Goal: Entertainment & Leisure: Consume media (video, audio)

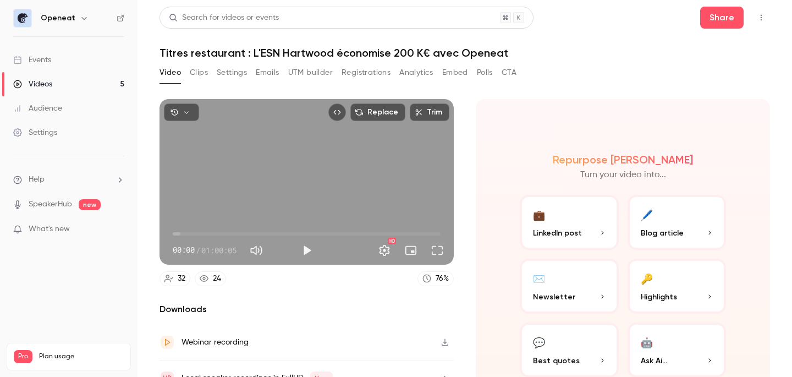
click at [45, 87] on div "Videos" at bounding box center [32, 84] width 39 height 11
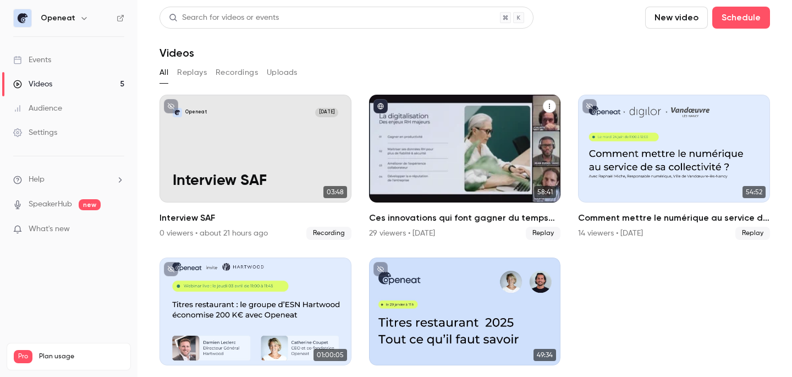
scroll to position [24, 0]
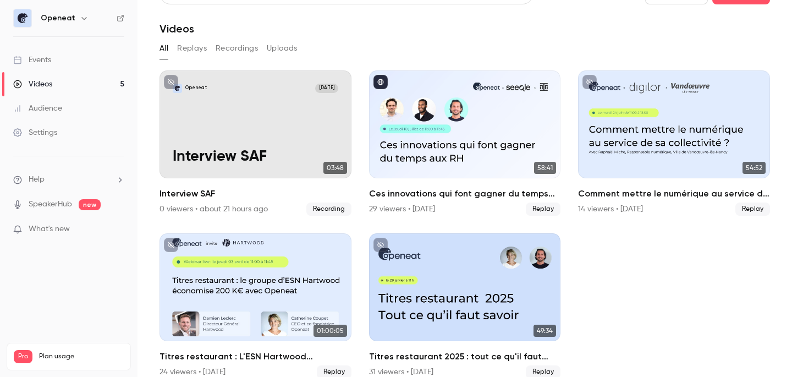
click at [58, 85] on link "Videos 5" at bounding box center [68, 84] width 137 height 24
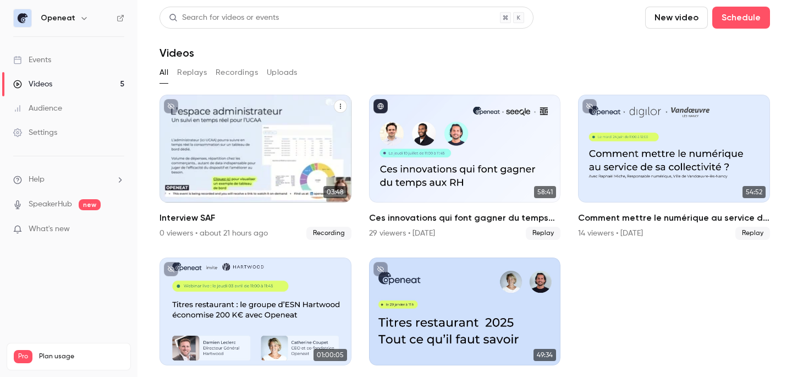
click at [229, 131] on div "Openeat [DATE] Interview SAF" at bounding box center [255, 149] width 192 height 108
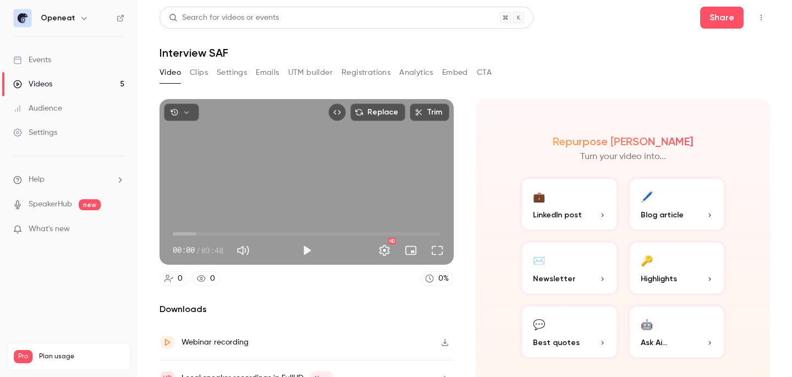
scroll to position [19, 0]
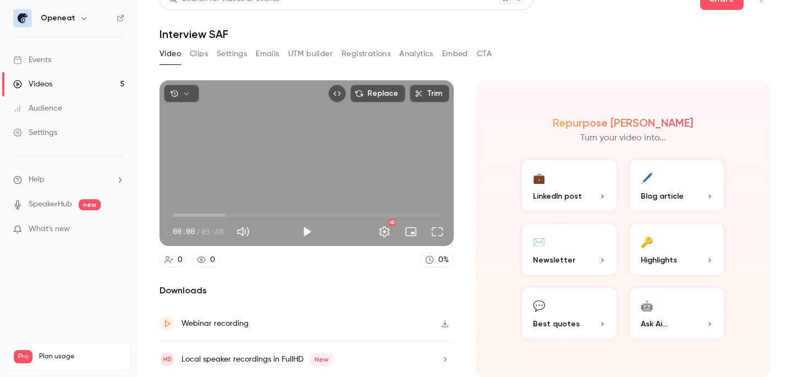
click at [688, 85] on div "Delete" at bounding box center [719, 85] width 86 height 11
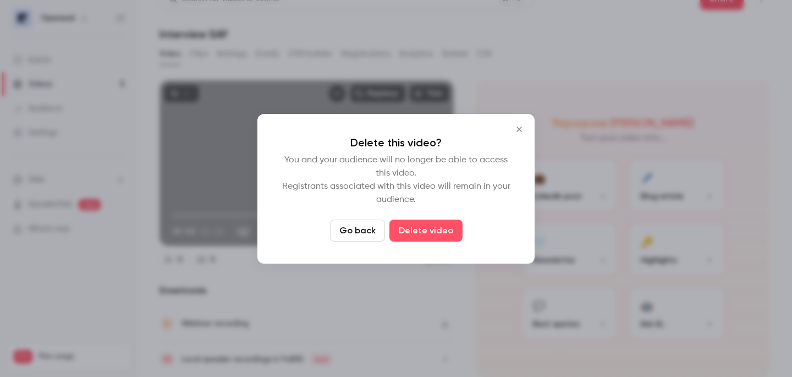
scroll to position [9, 0]
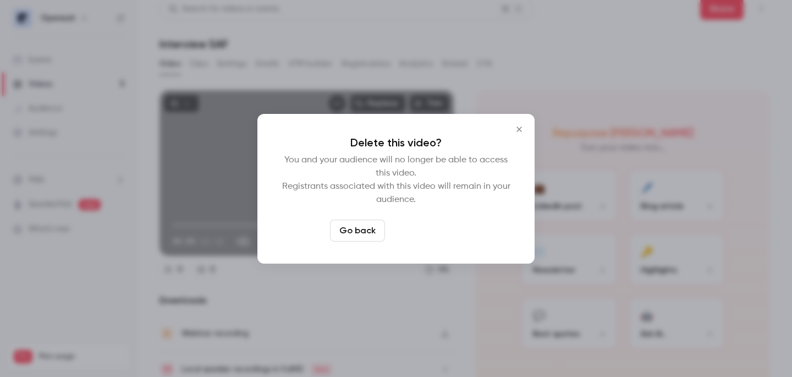
click at [397, 235] on button "Delete video" at bounding box center [425, 230] width 73 height 22
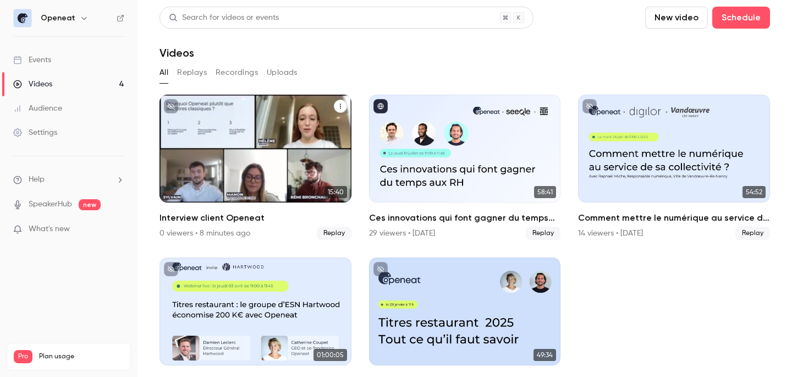
click at [290, 158] on p "Interview client Openeat" at bounding box center [256, 171] width 166 height 35
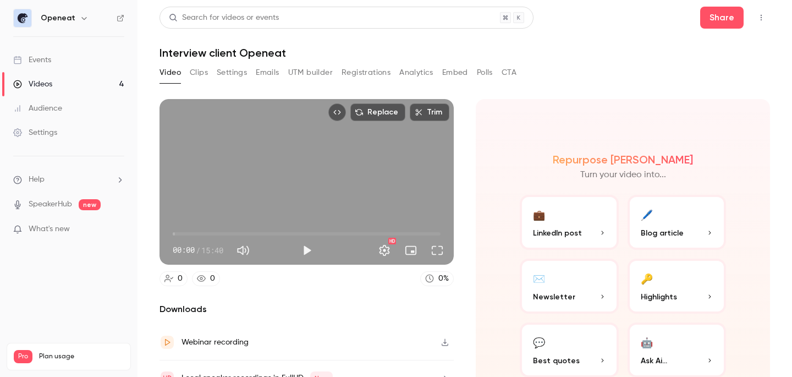
scroll to position [54, 0]
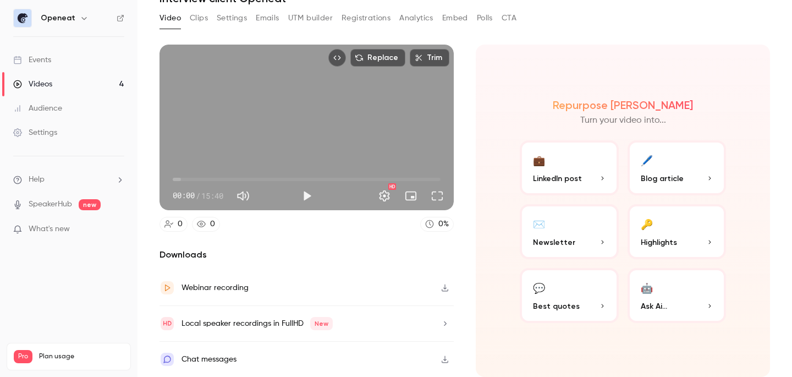
click at [370, 325] on div "Local speaker recordings in FullHD New" at bounding box center [306, 324] width 294 height 36
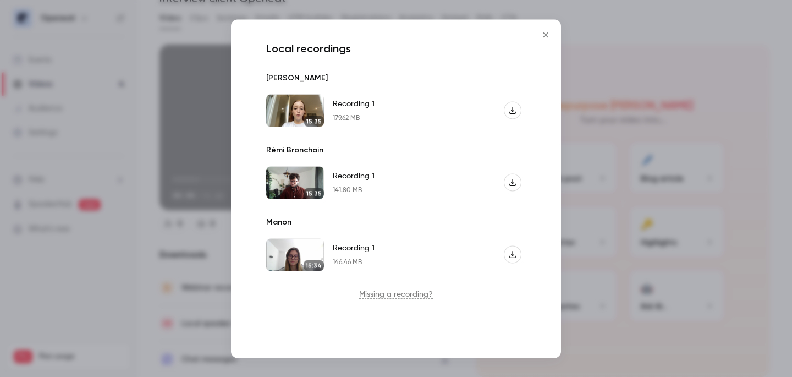
click at [543, 36] on icon "Close" at bounding box center [545, 34] width 13 height 9
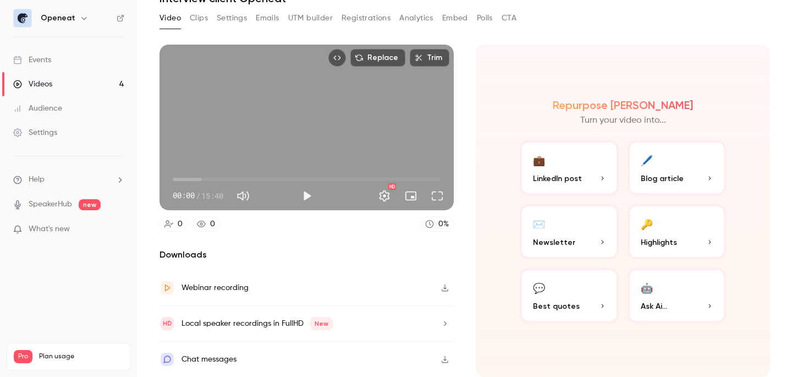
scroll to position [0, 0]
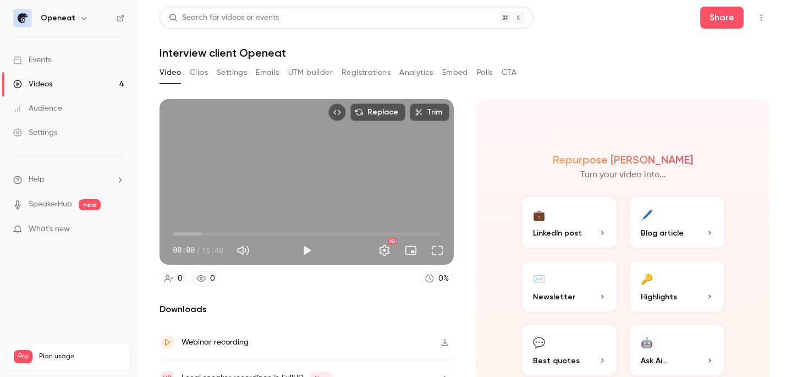
click at [248, 347] on div "Webinar recording" at bounding box center [306, 342] width 294 height 36
type input "****"
click at [185, 234] on span "00:00" at bounding box center [307, 234] width 268 height 18
click at [593, 147] on div "Repurpose Ai Turn your video into... 💼 LinkedIn post 🖊️ Blog article ✉️ Newslet…" at bounding box center [623, 265] width 294 height 332
